Goal: Information Seeking & Learning: Learn about a topic

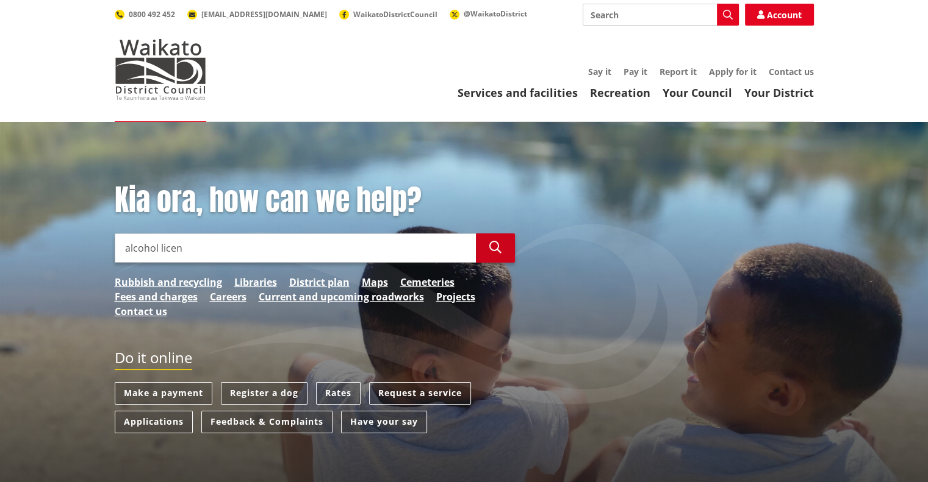
type input "alcohol licen"
click at [478, 254] on button "Search" at bounding box center [495, 248] width 39 height 29
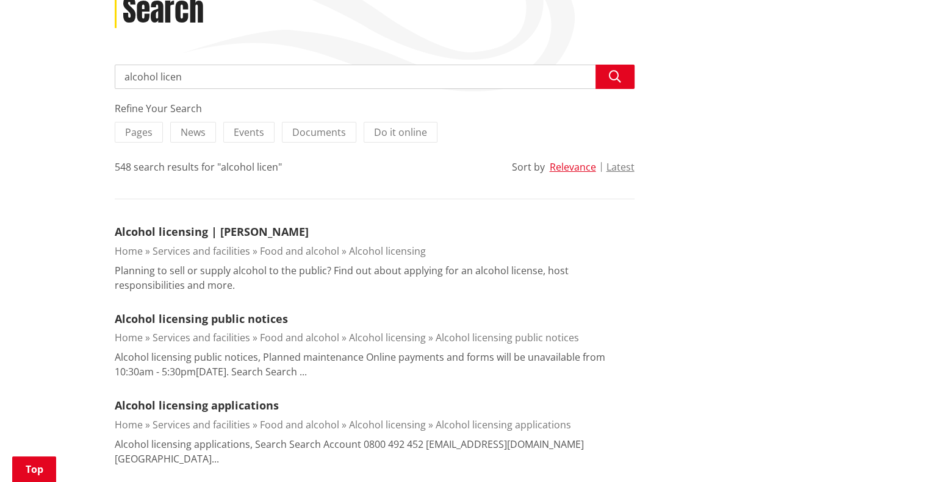
scroll to position [183, 0]
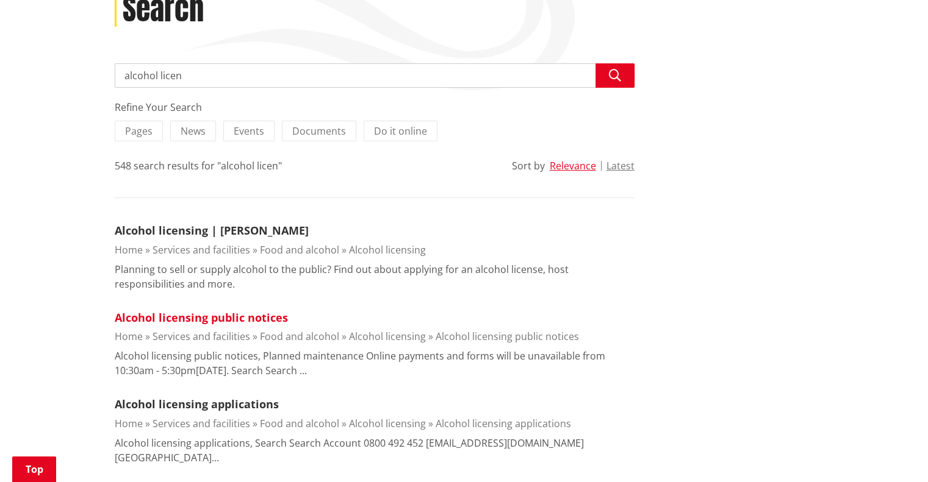
click at [195, 323] on link "Alcohol licensing public notices" at bounding box center [201, 317] width 173 height 15
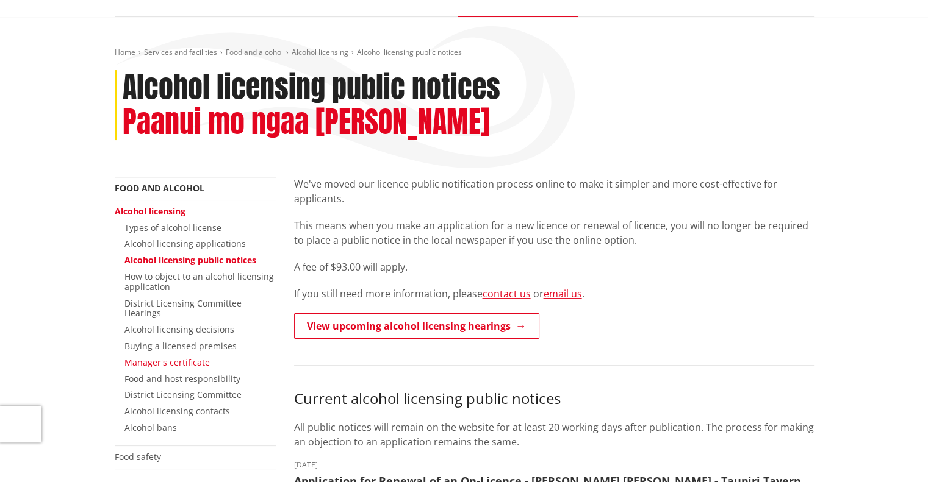
scroll to position [122, 0]
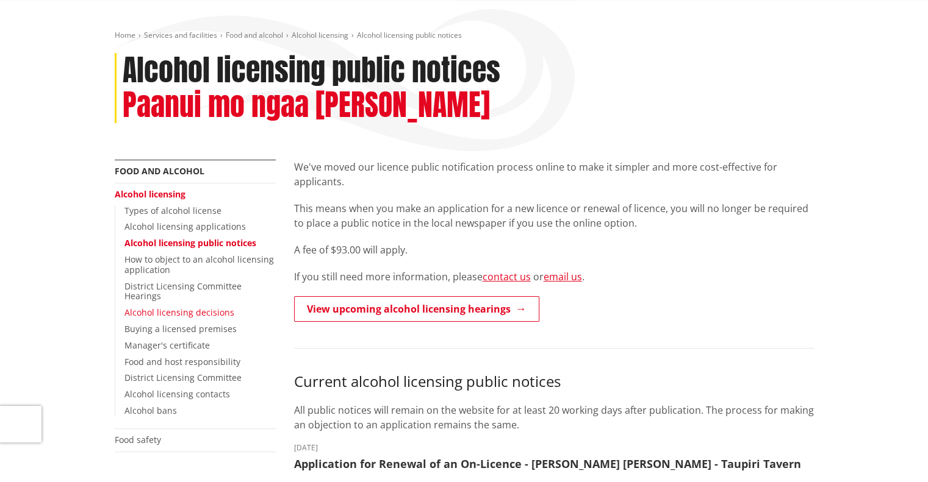
click at [191, 307] on link "Alcohol licensing decisions" at bounding box center [179, 313] width 110 height 12
click at [181, 307] on link "Alcohol licensing decisions" at bounding box center [179, 313] width 110 height 12
click at [220, 307] on link "Alcohol licensing decisions" at bounding box center [179, 313] width 110 height 12
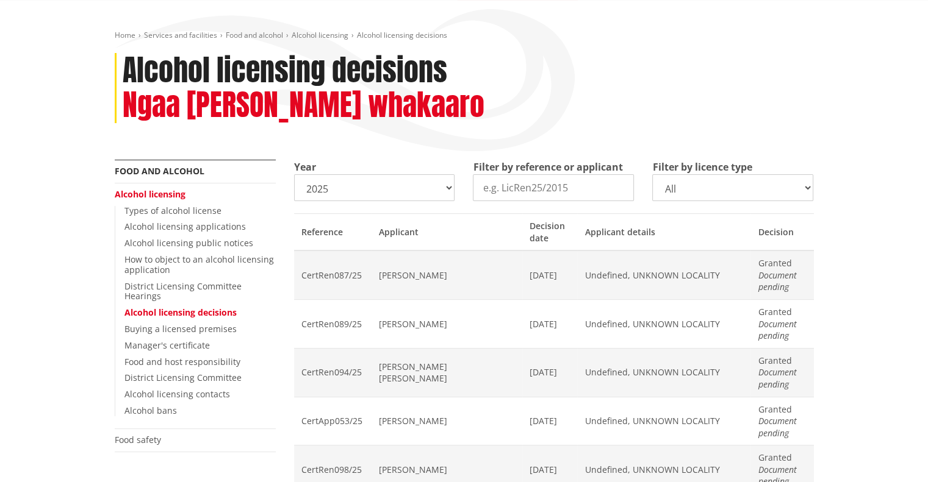
scroll to position [61, 0]
